Goal: Task Accomplishment & Management: Use online tool/utility

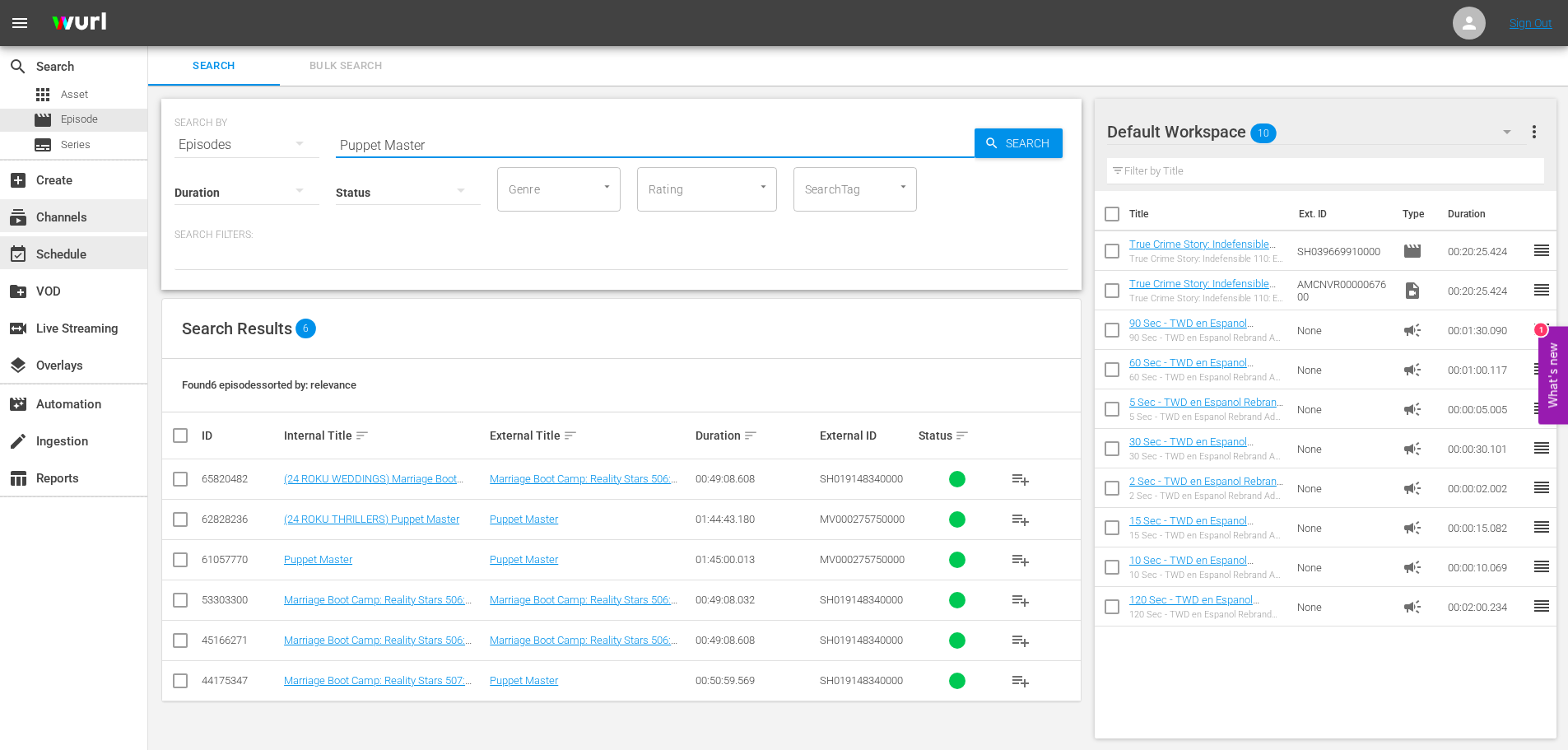
scroll to position [2, 0]
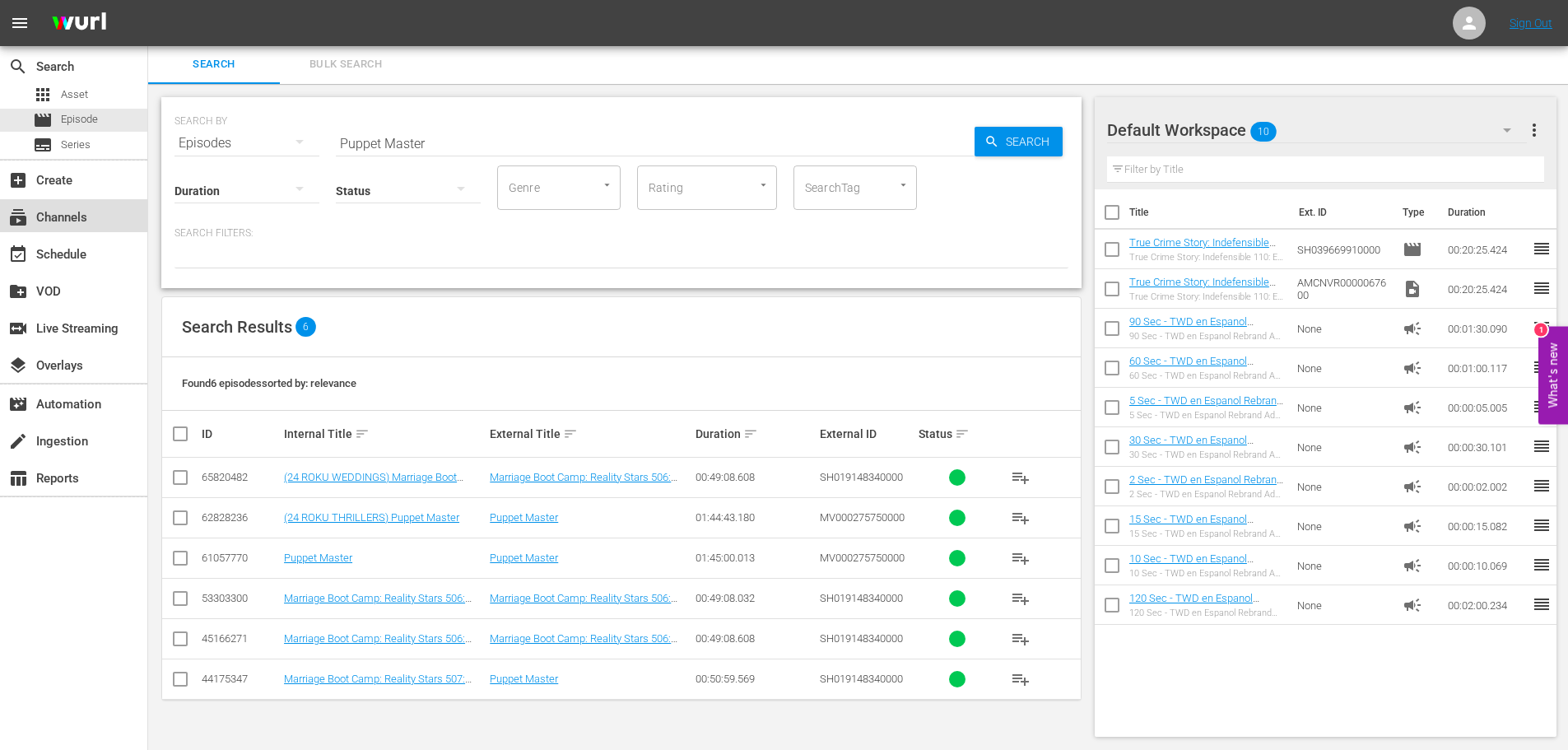
click at [100, 227] on div "subscriptions Channels" at bounding box center [73, 216] width 148 height 33
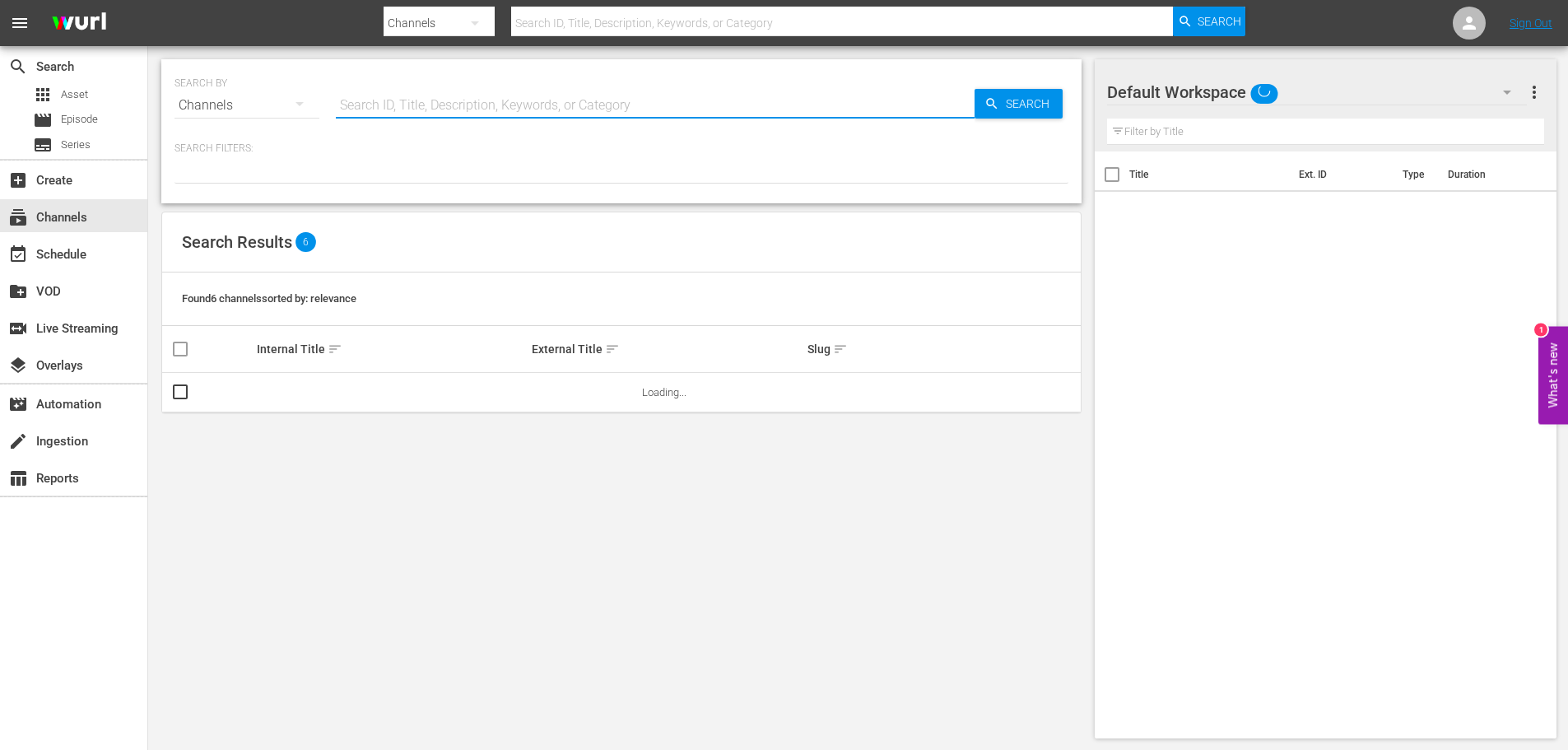
click at [436, 92] on input "text" at bounding box center [655, 105] width 638 height 40
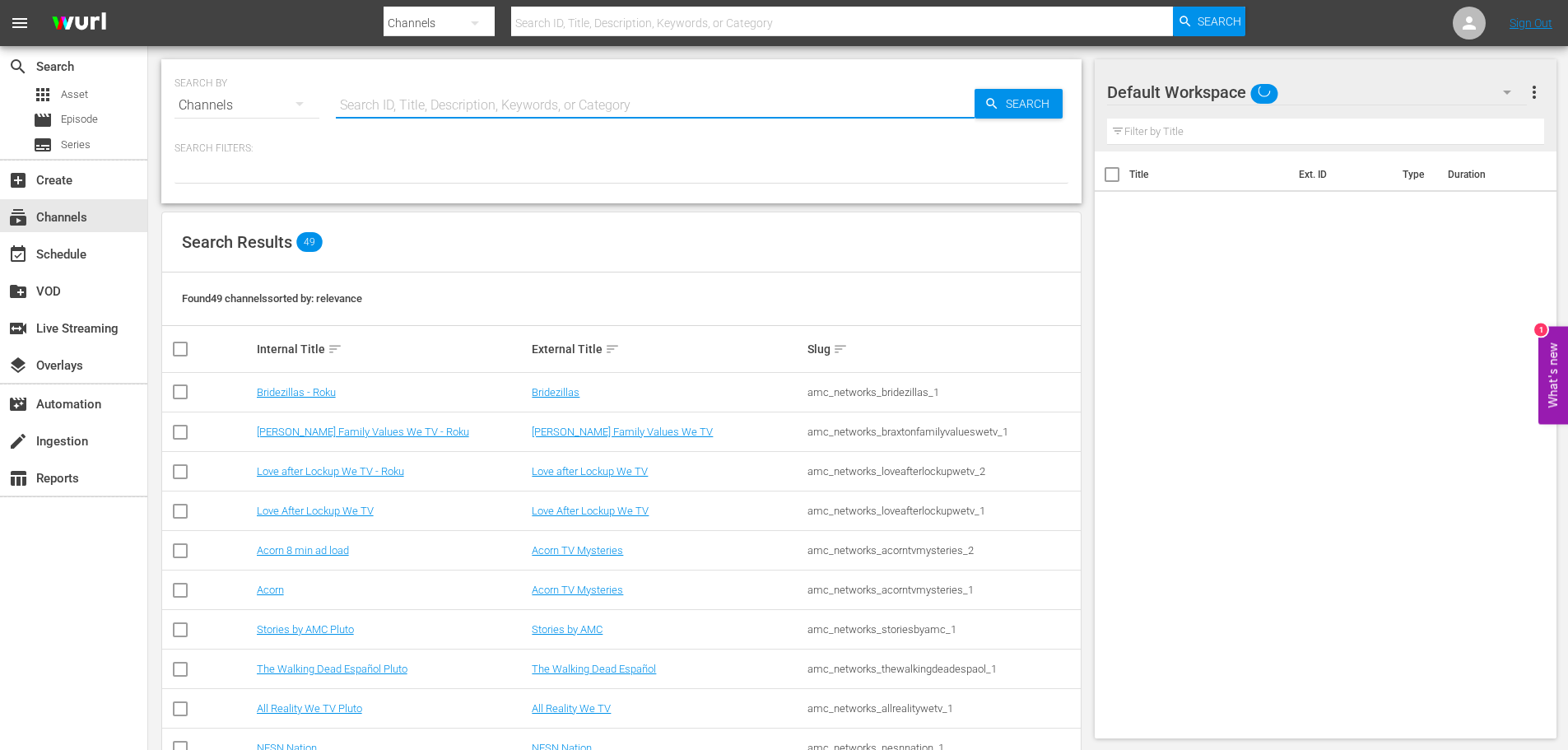
click at [411, 82] on div "SEARCH BY Search By Channels Search ID, Title, Description, Keywords, or Catego…" at bounding box center [621, 94] width 894 height 59
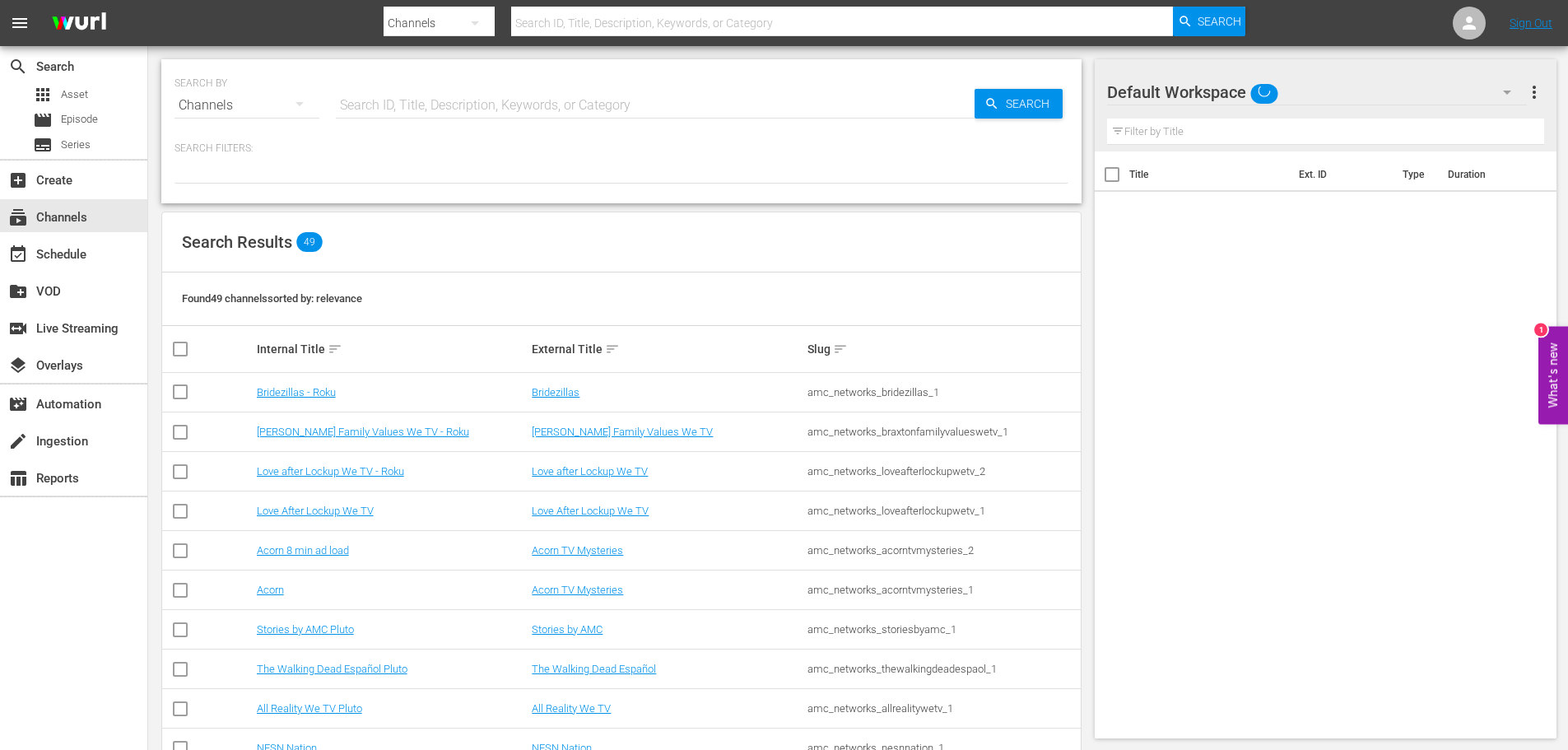
scroll to position [2, 0]
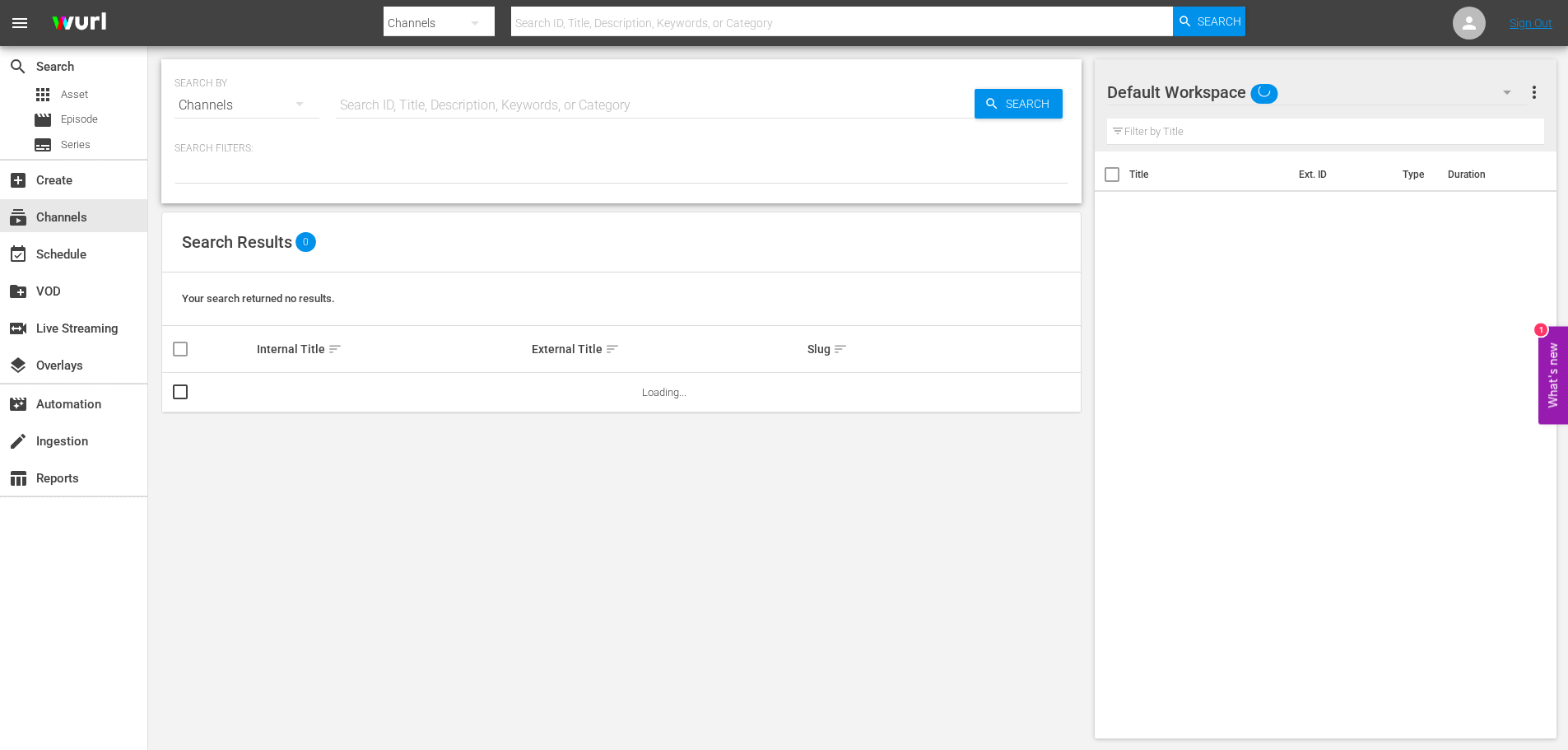
click at [389, 110] on input "text" at bounding box center [655, 105] width 638 height 40
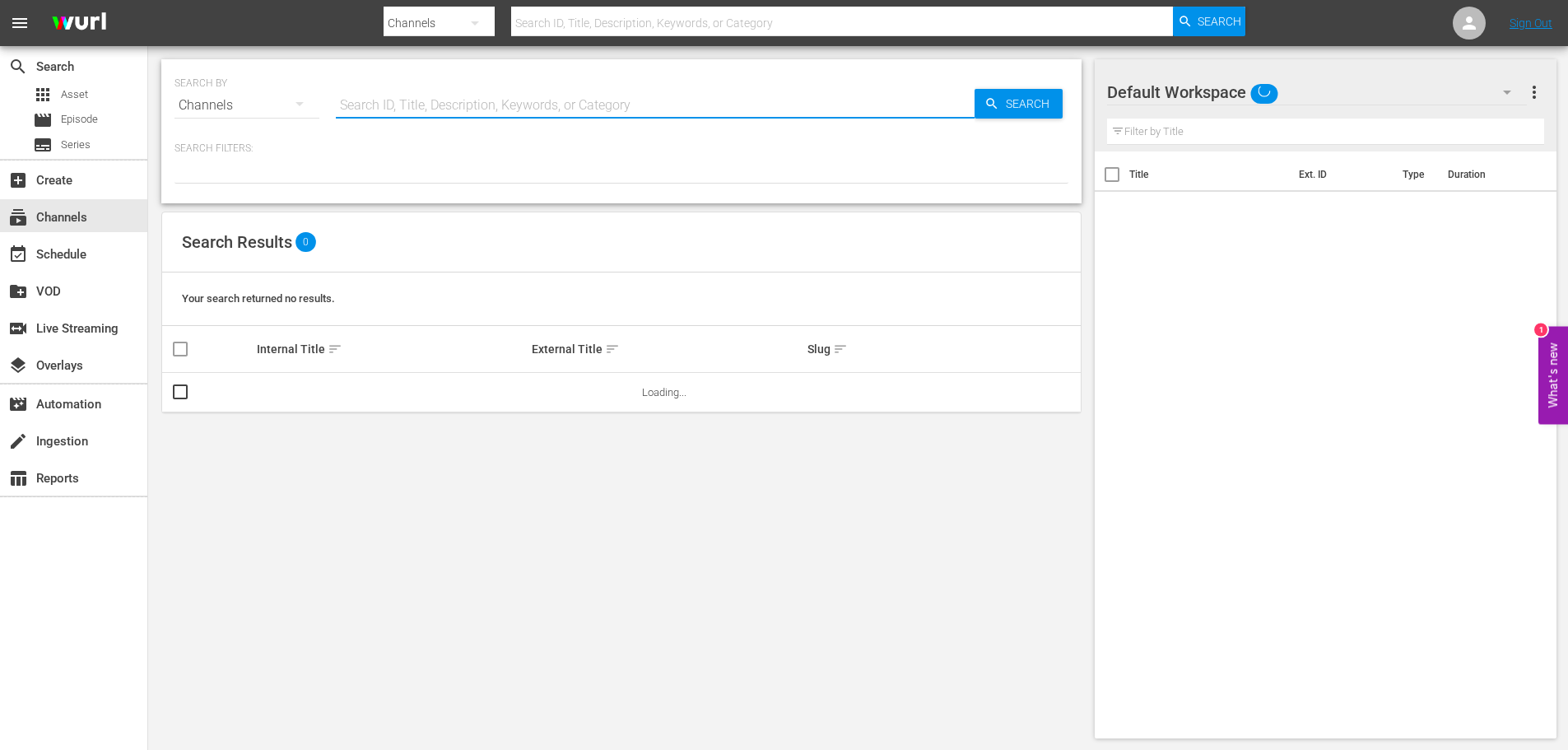
click at [458, 114] on input "text" at bounding box center [655, 105] width 638 height 40
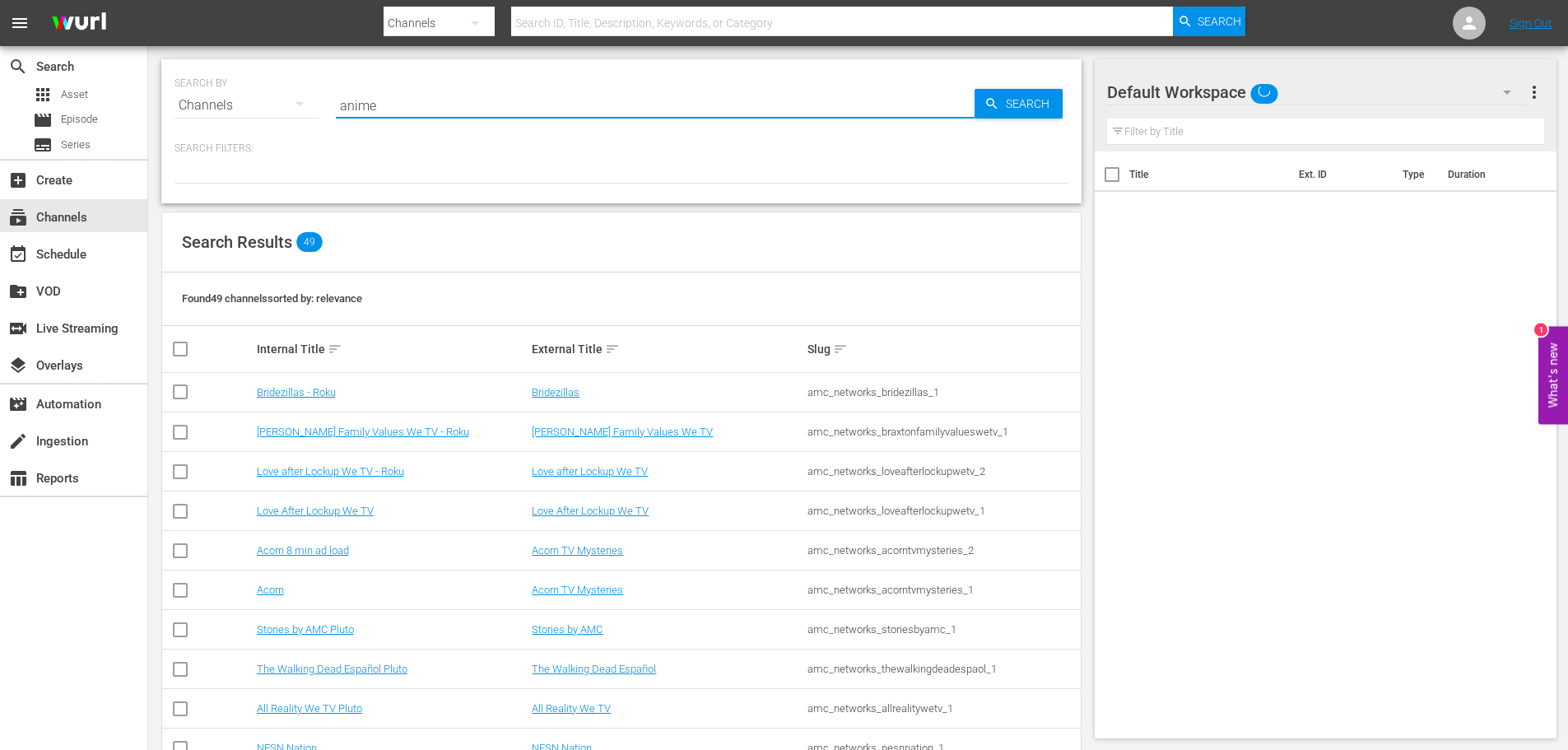
type input "anime"
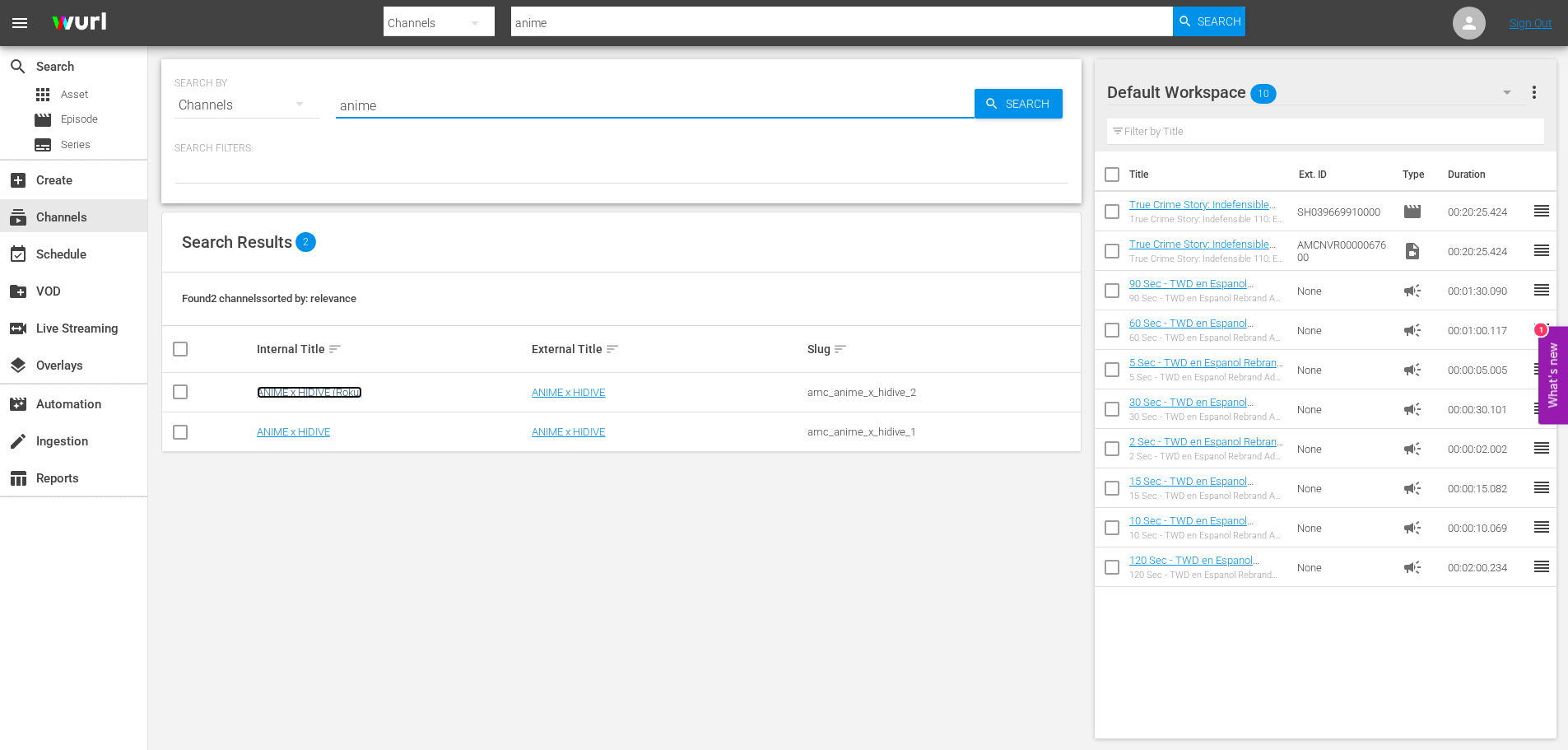
click at [351, 395] on link "ANIME x HIDIVE (Roku)" at bounding box center [309, 391] width 105 height 13
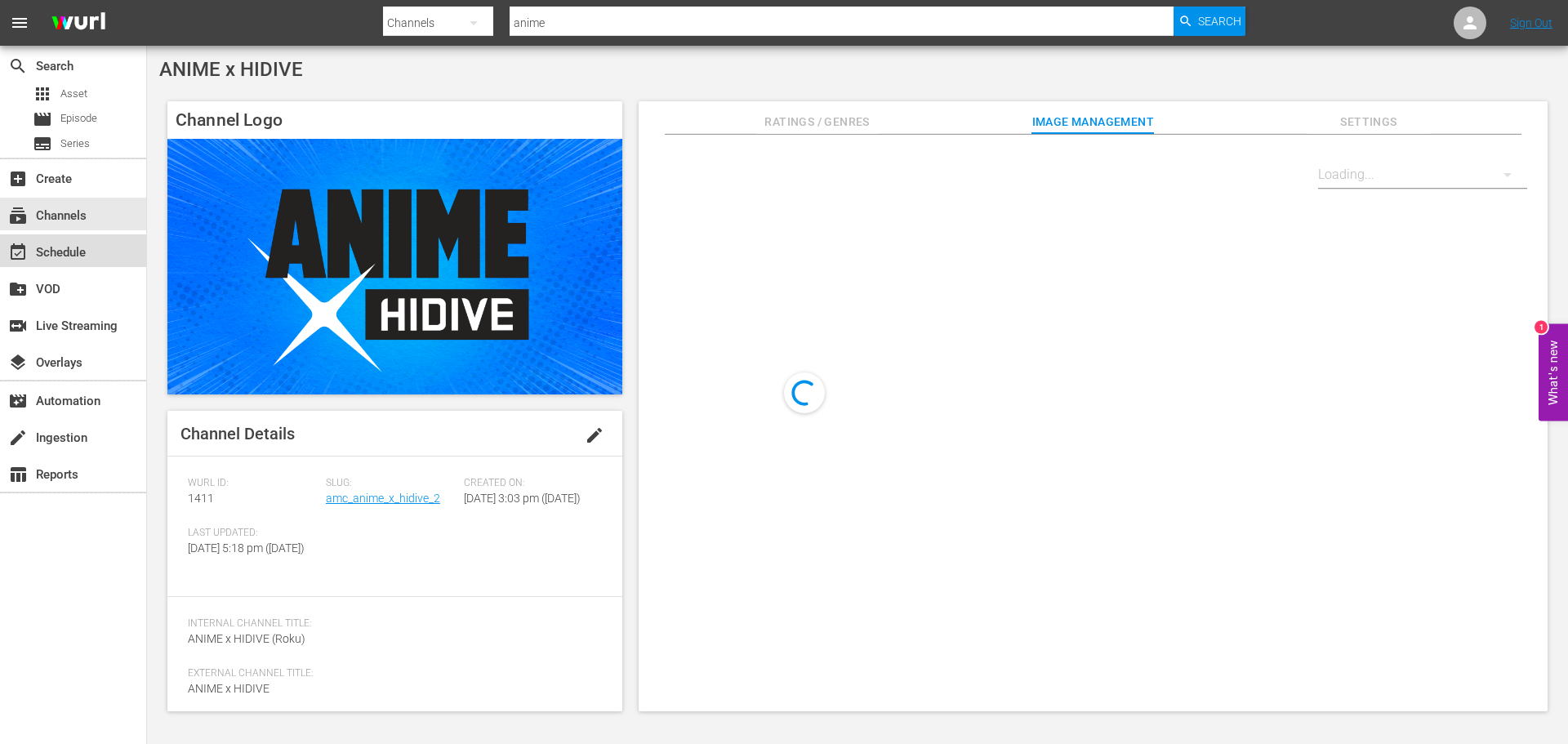
click at [96, 250] on div "event_available Schedule" at bounding box center [73, 251] width 146 height 33
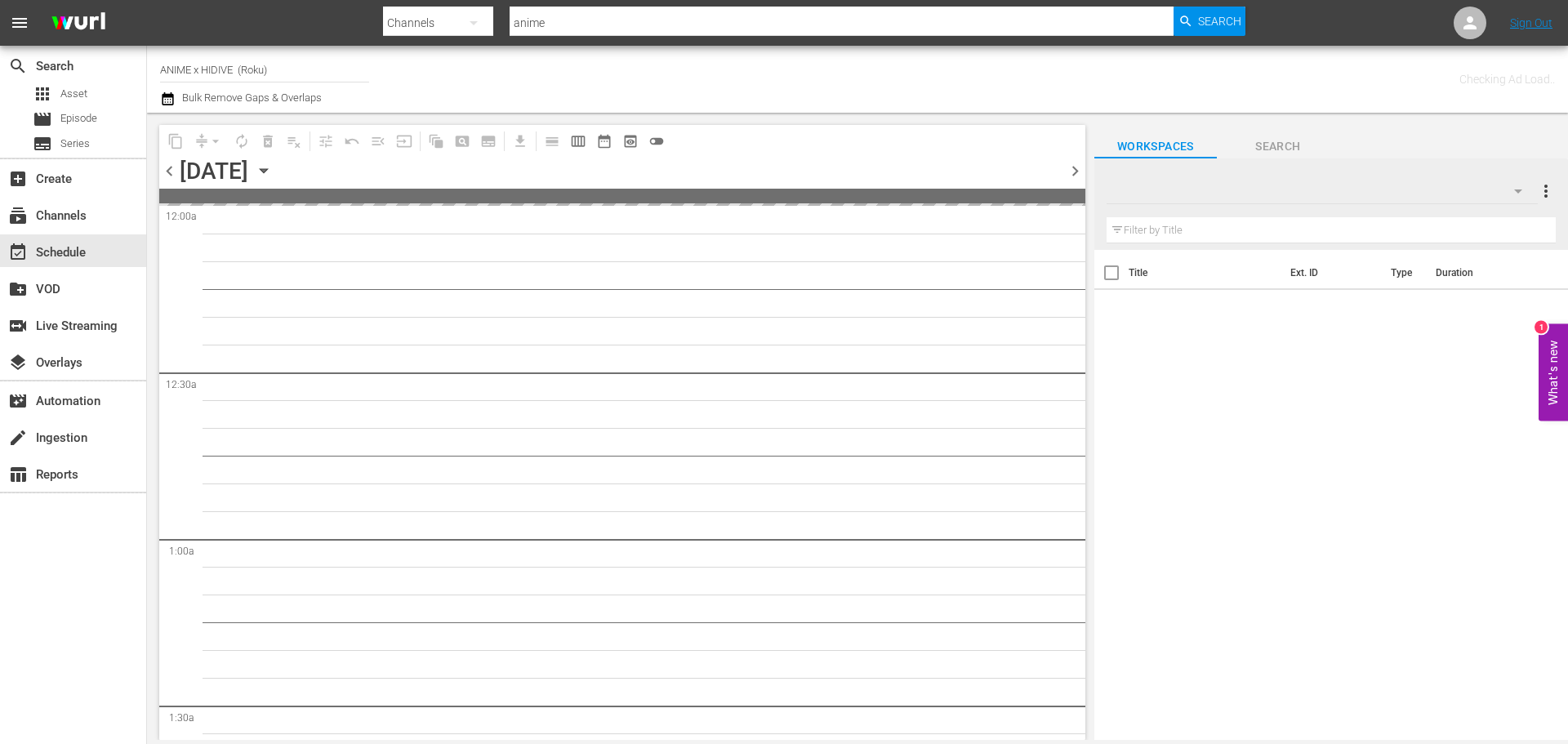
click at [273, 176] on icon "button" at bounding box center [263, 170] width 18 height 18
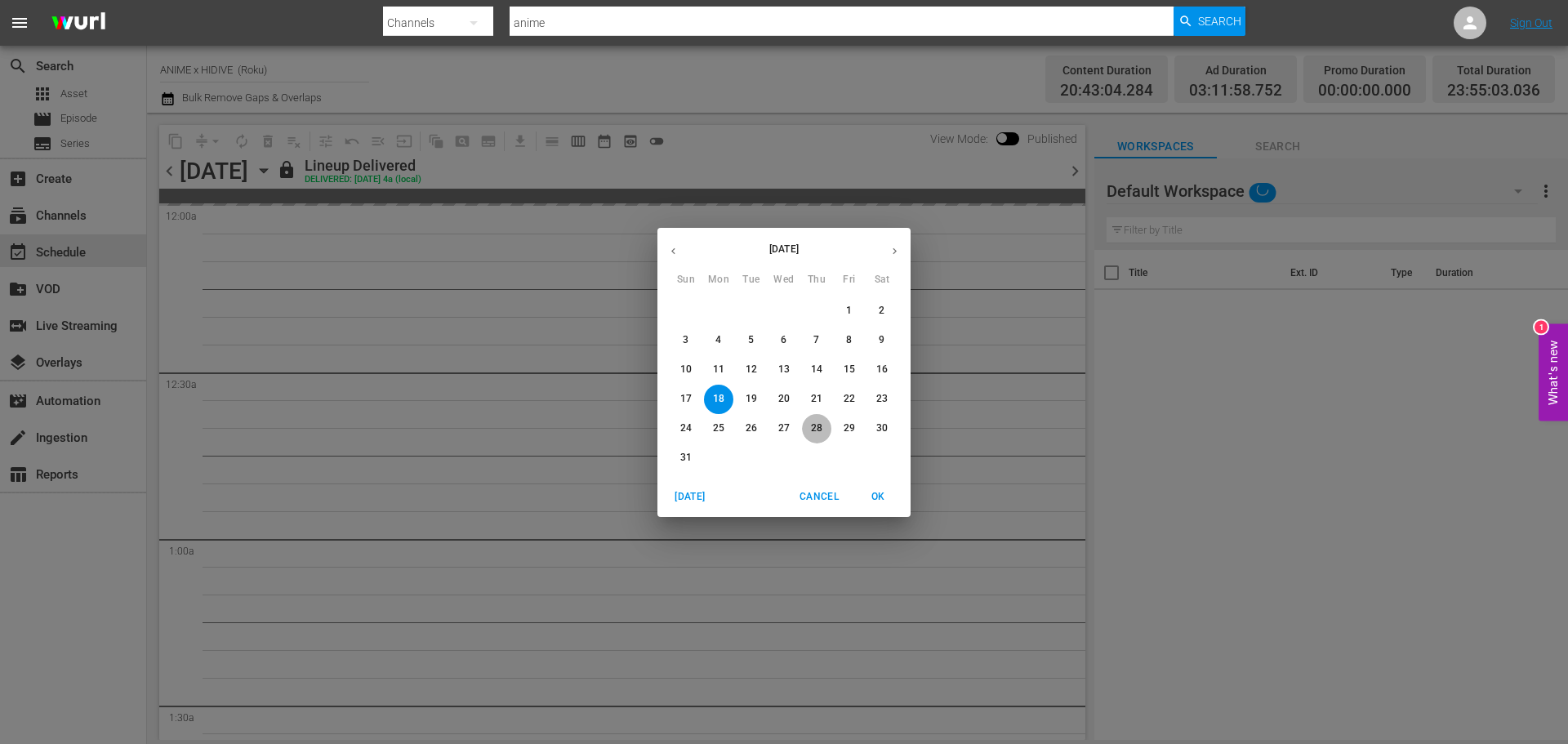
click at [818, 428] on p "28" at bounding box center [817, 427] width 11 height 14
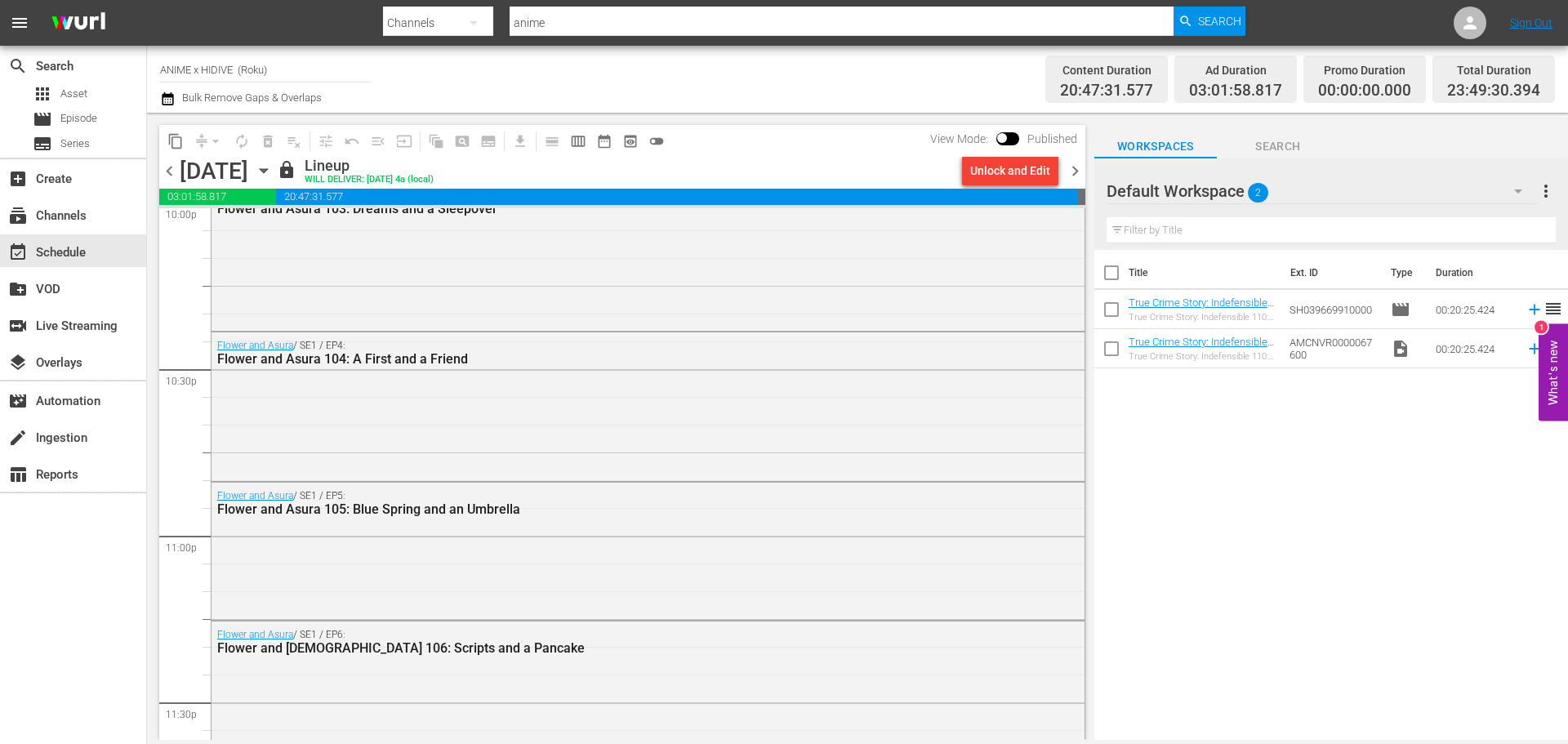
scroll to position [7503, 0]
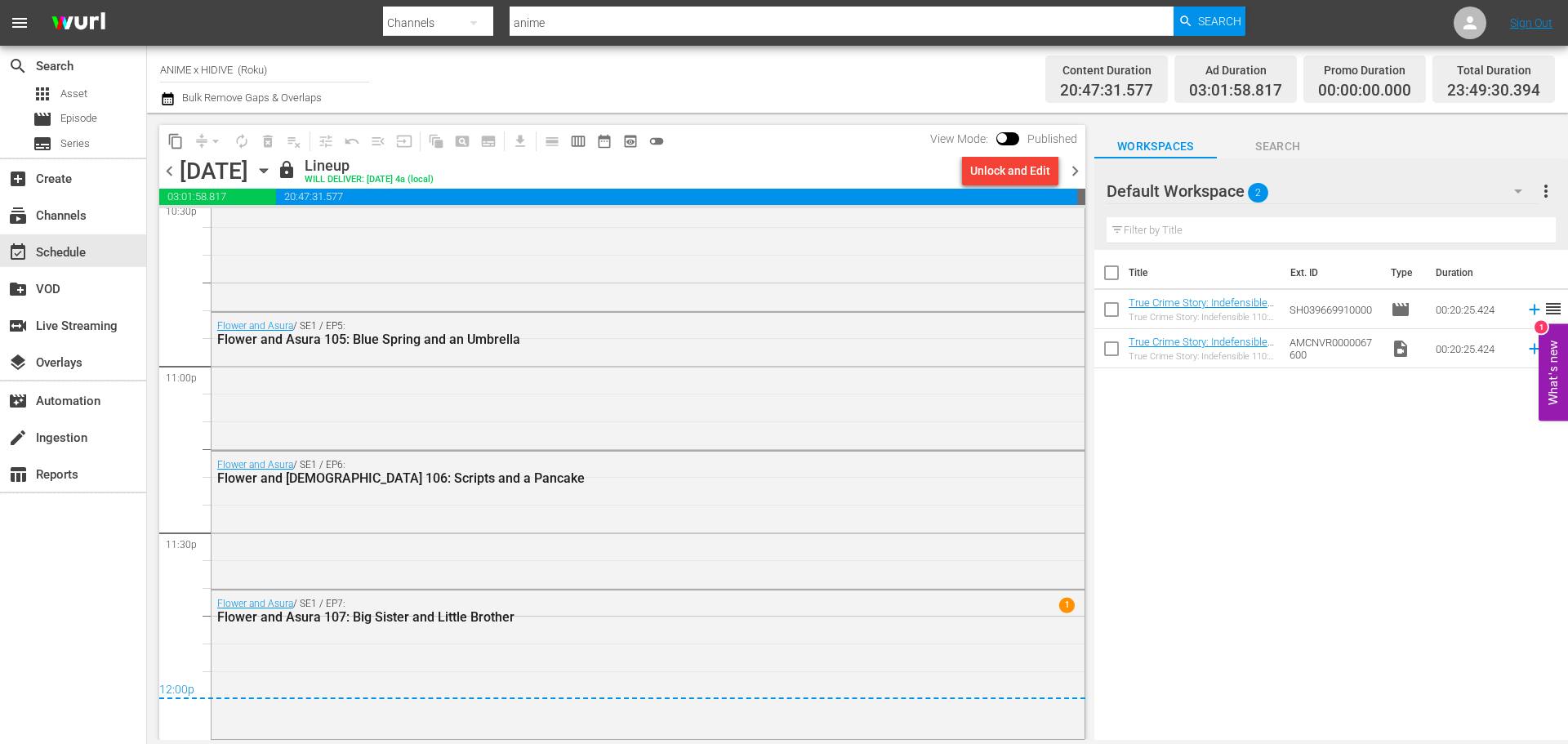
click at [1072, 164] on span "chevron_right" at bounding box center [1074, 170] width 20 height 20
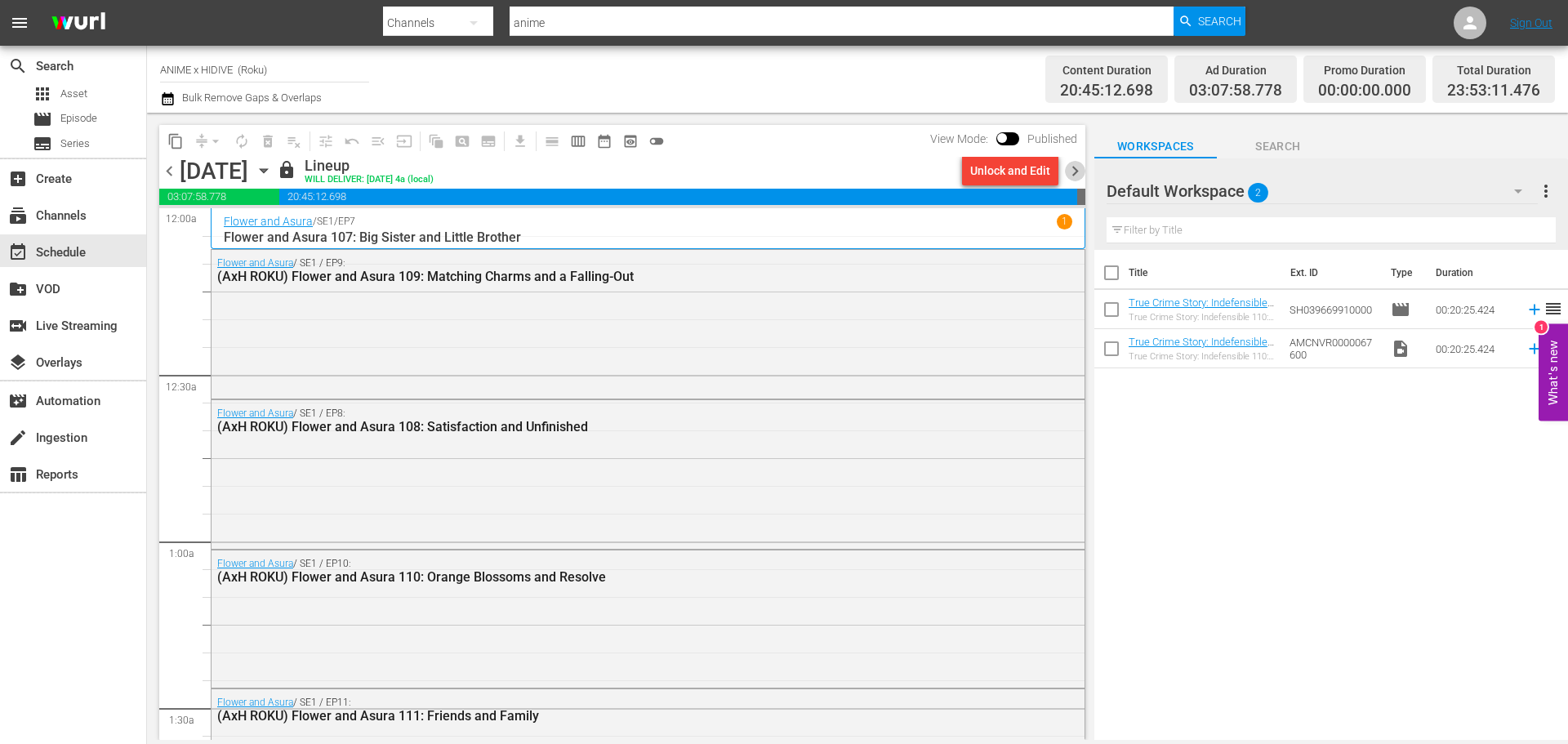
click at [1071, 176] on span "chevron_right" at bounding box center [1074, 170] width 20 height 20
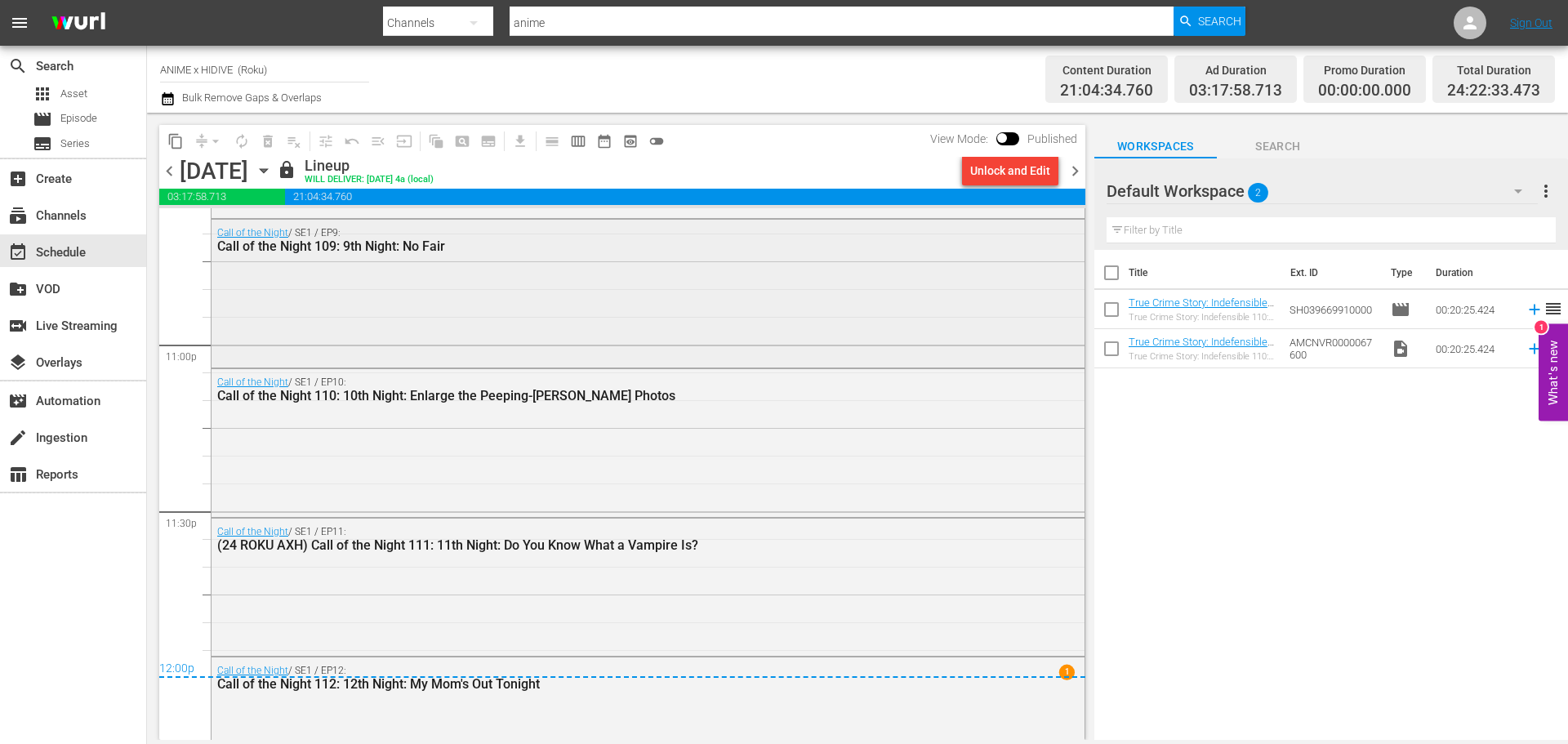
scroll to position [7550, 0]
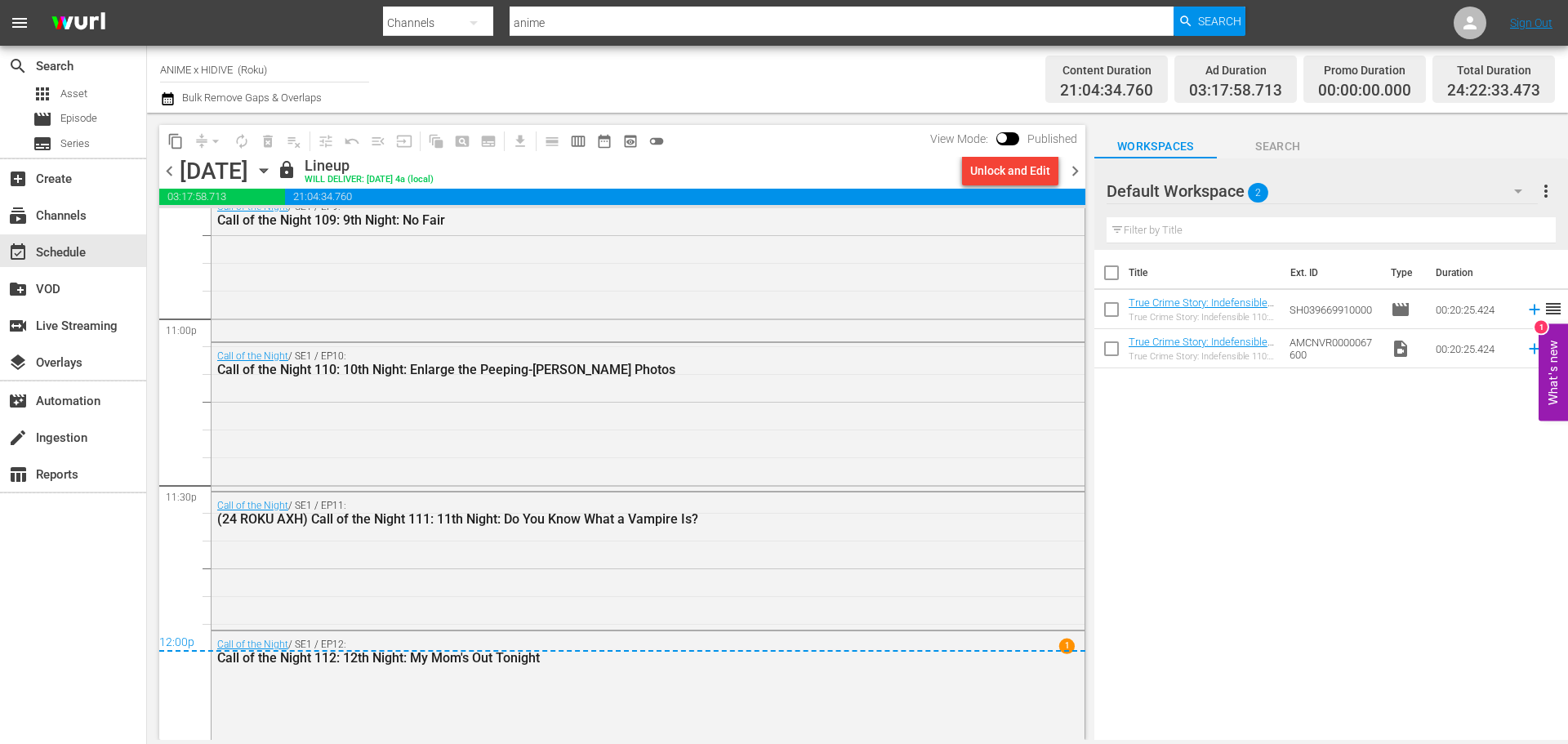
click at [1073, 169] on span "chevron_right" at bounding box center [1074, 170] width 20 height 20
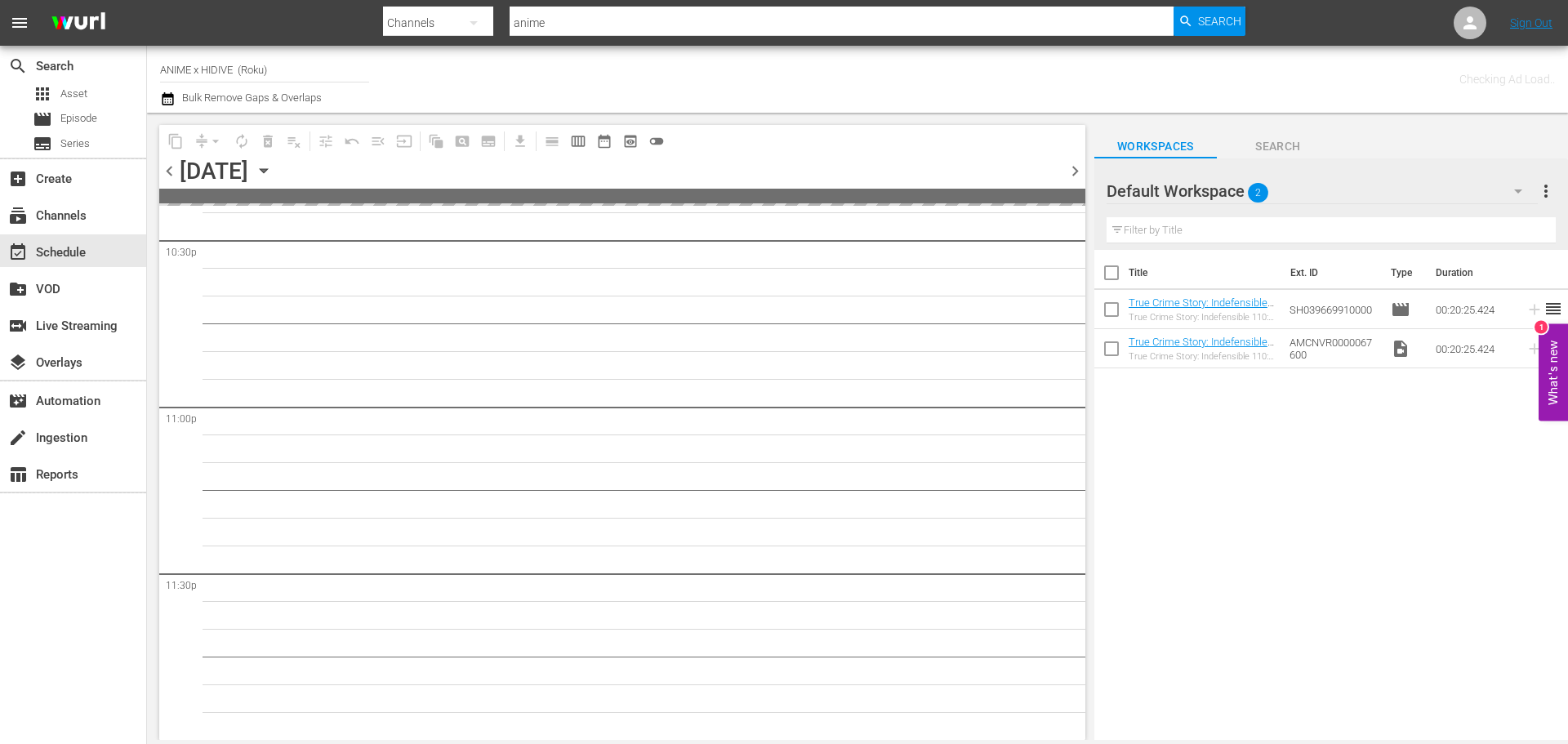
scroll to position [7460, 0]
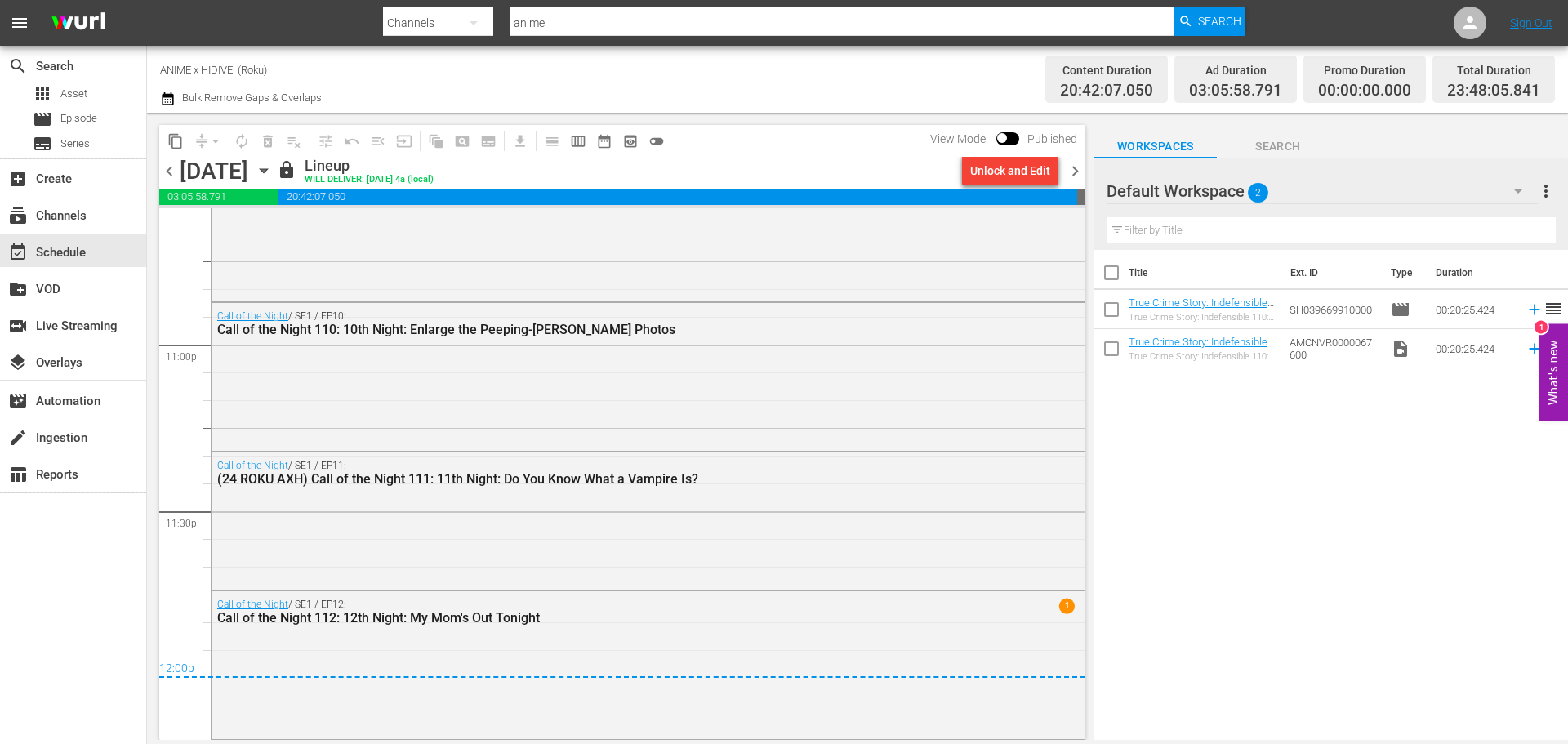
click at [1067, 171] on span "chevron_right" at bounding box center [1074, 170] width 20 height 20
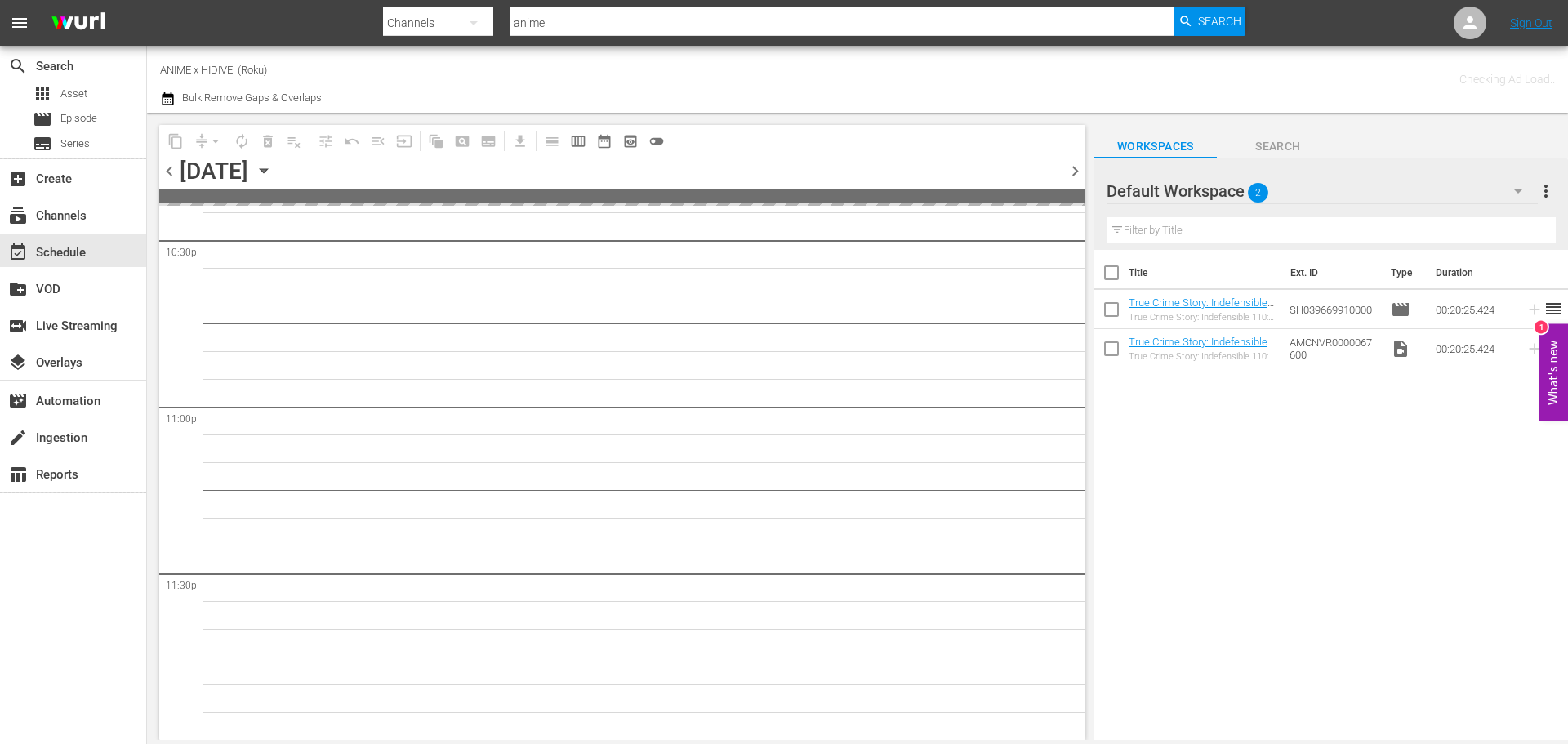
scroll to position [7460, 0]
click at [267, 169] on icon "button" at bounding box center [263, 171] width 8 height 4
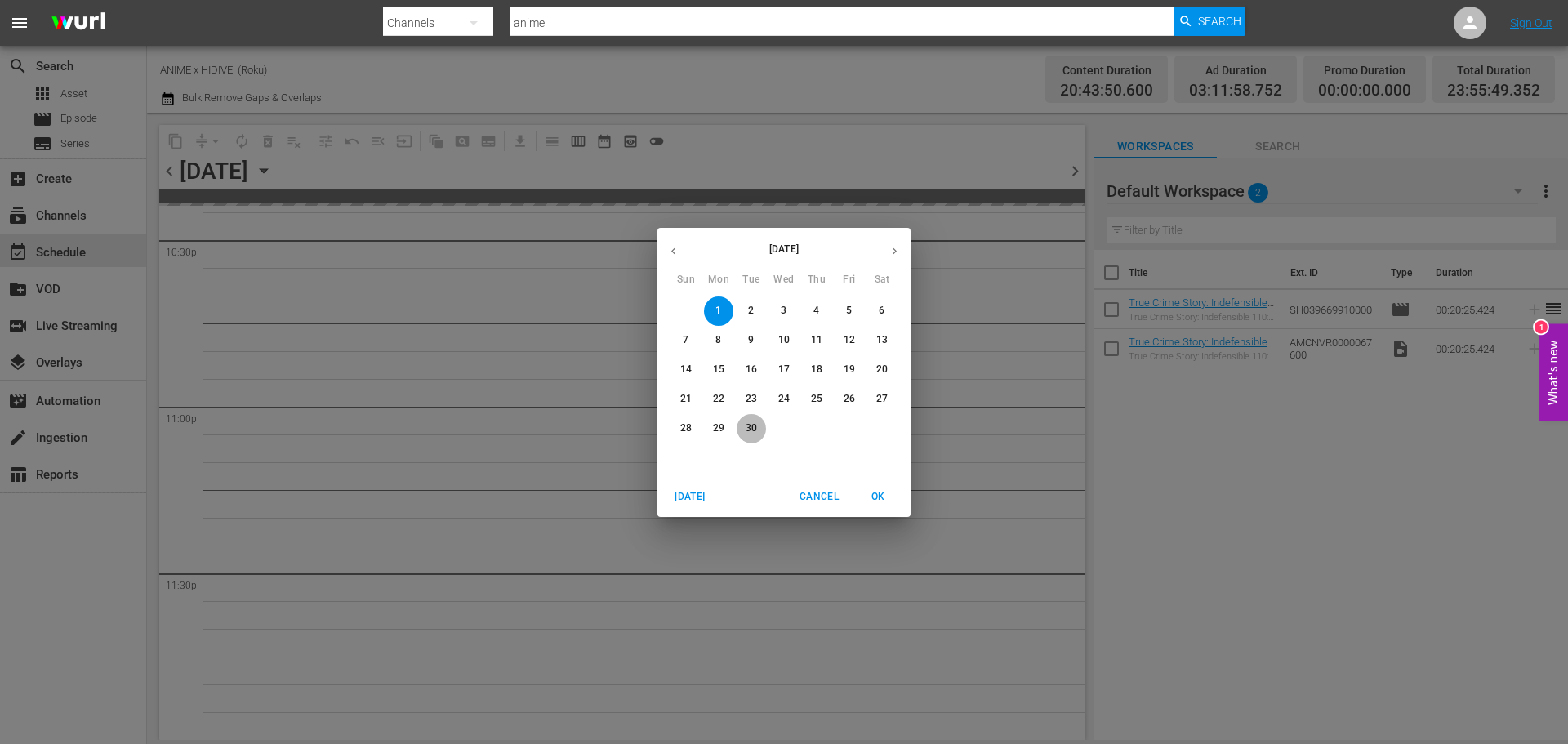
click at [762, 430] on span "30" at bounding box center [751, 427] width 30 height 14
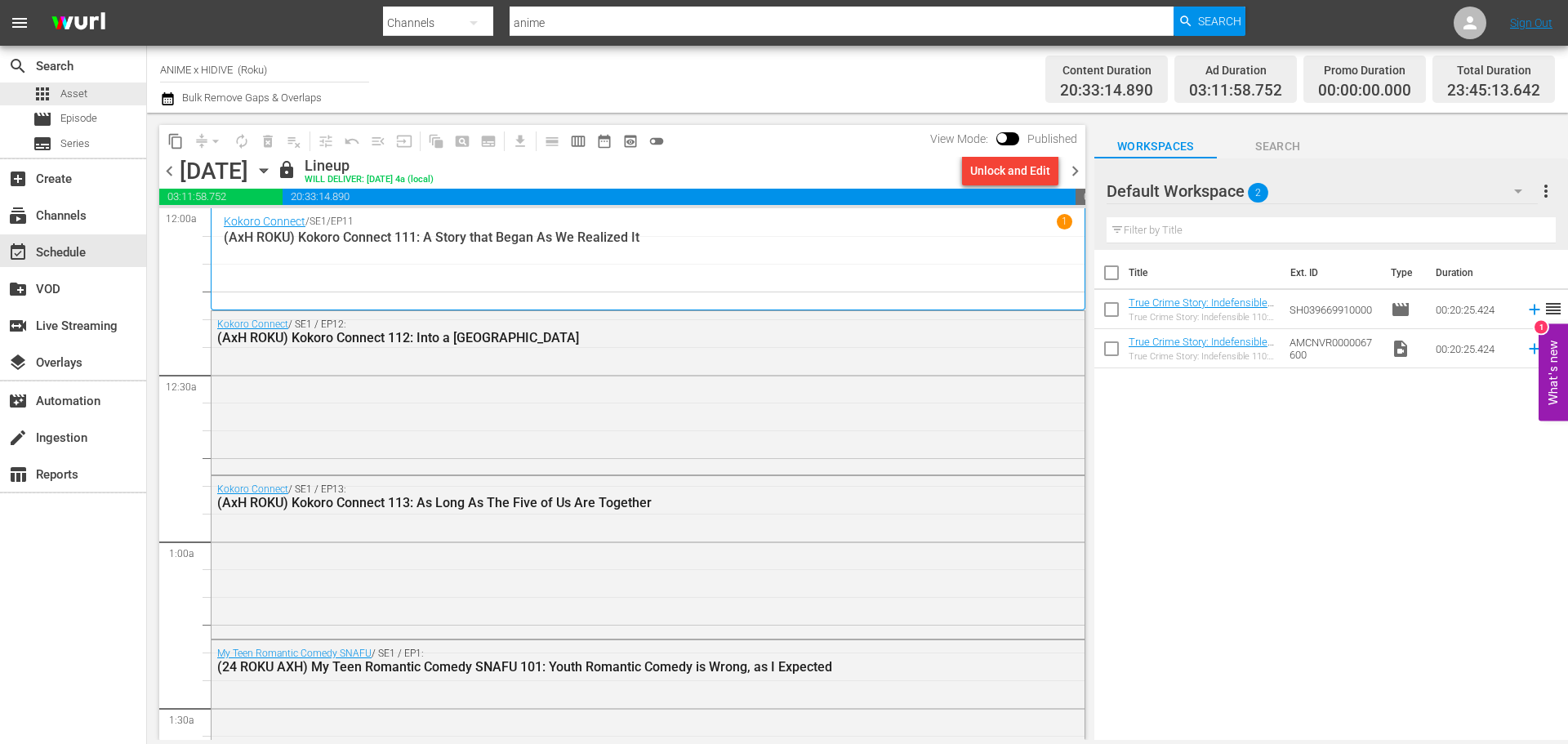
drag, startPoint x: 110, startPoint y: 100, endPoint x: 136, endPoint y: 30, distance: 74.7
click at [109, 99] on div "apps Asset" at bounding box center [73, 94] width 146 height 23
